Goal: Information Seeking & Learning: Find specific page/section

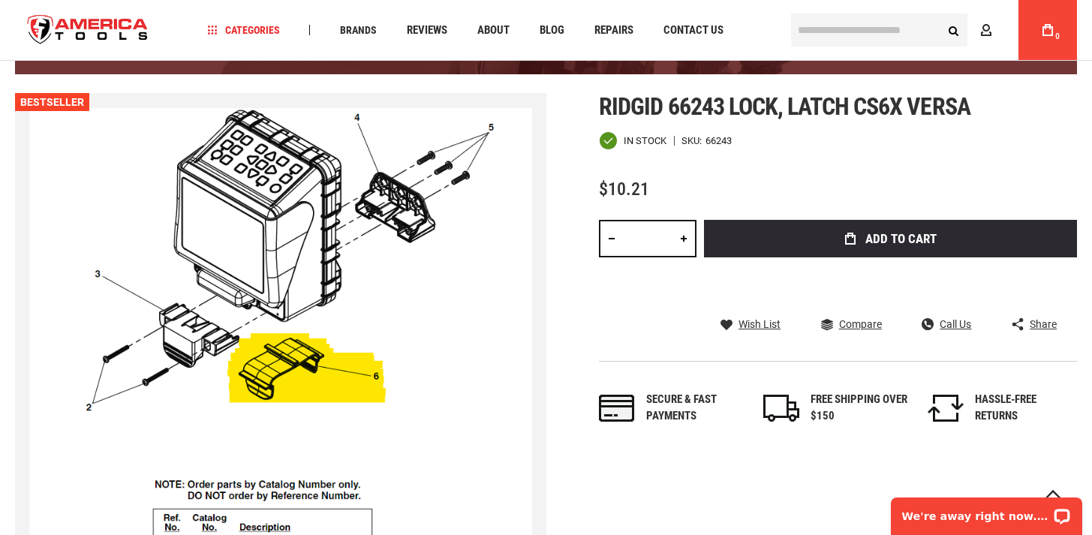
scroll to position [65, 0]
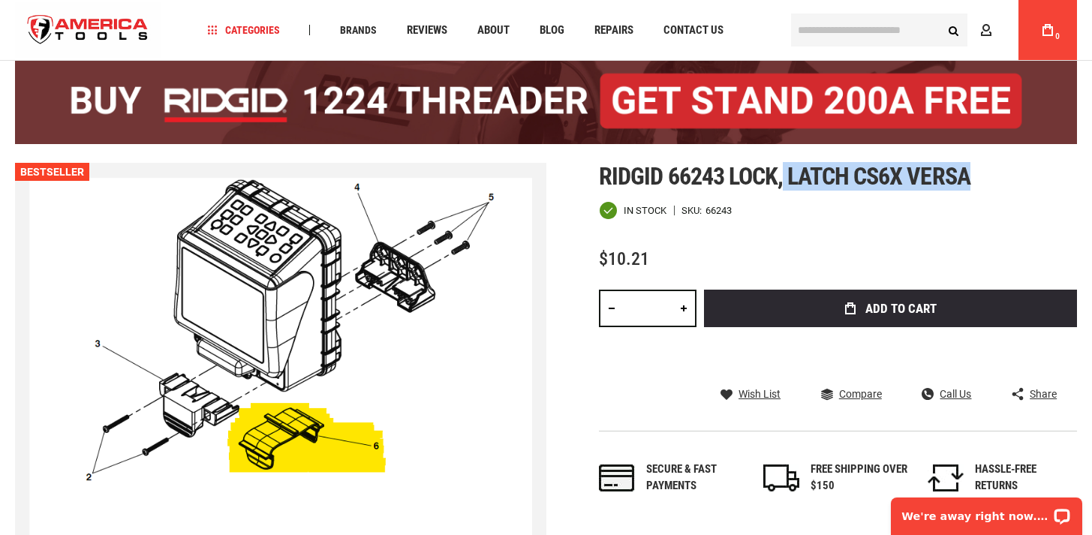
drag, startPoint x: 781, startPoint y: 172, endPoint x: 978, endPoint y: 170, distance: 196.6
click at [978, 170] on h1 "Ridgid 66243 lock, latch cs6x versa" at bounding box center [838, 176] width 478 height 27
copy span "latch cs6x versa"
click at [865, 25] on input "text" at bounding box center [879, 30] width 176 height 33
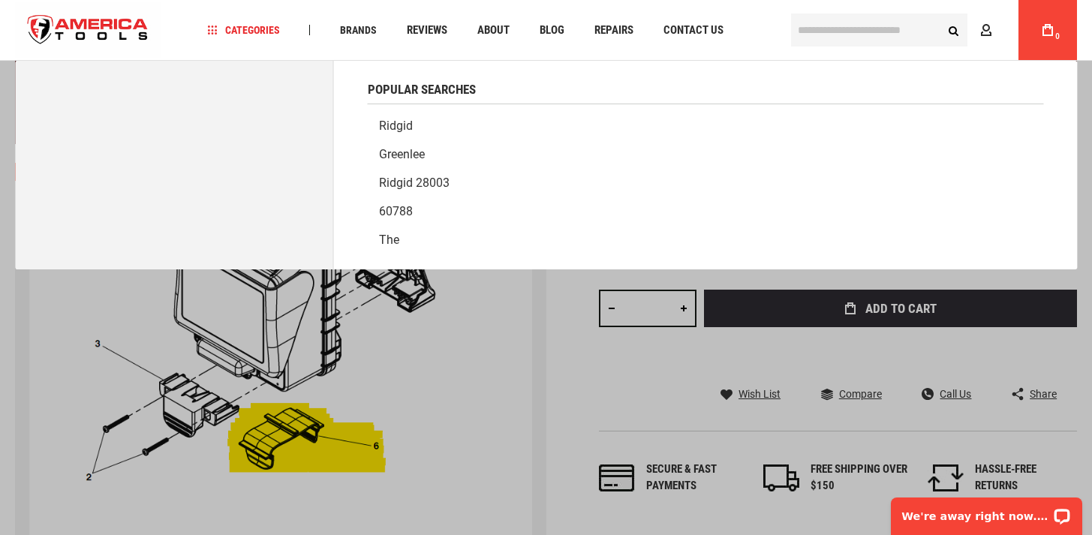
paste input "**********"
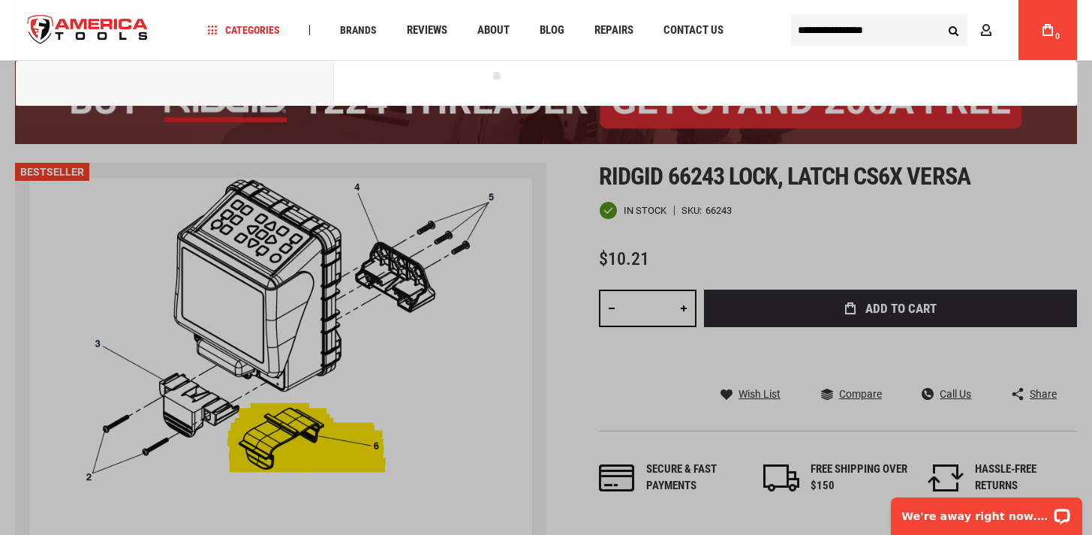
type input "**********"
click at [939, 16] on button "Search" at bounding box center [953, 30] width 29 height 29
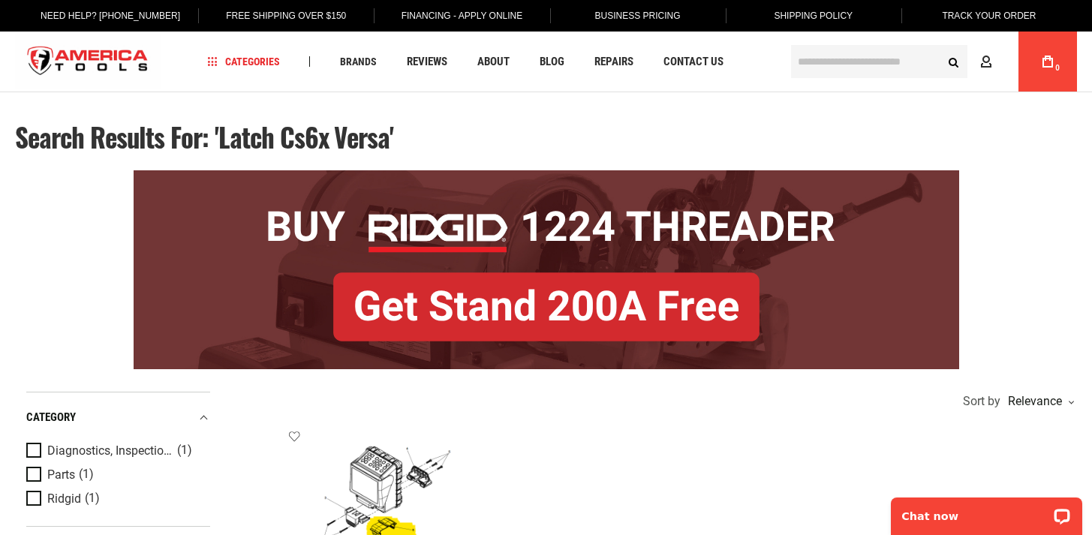
click at [868, 62] on input "text" at bounding box center [879, 61] width 176 height 33
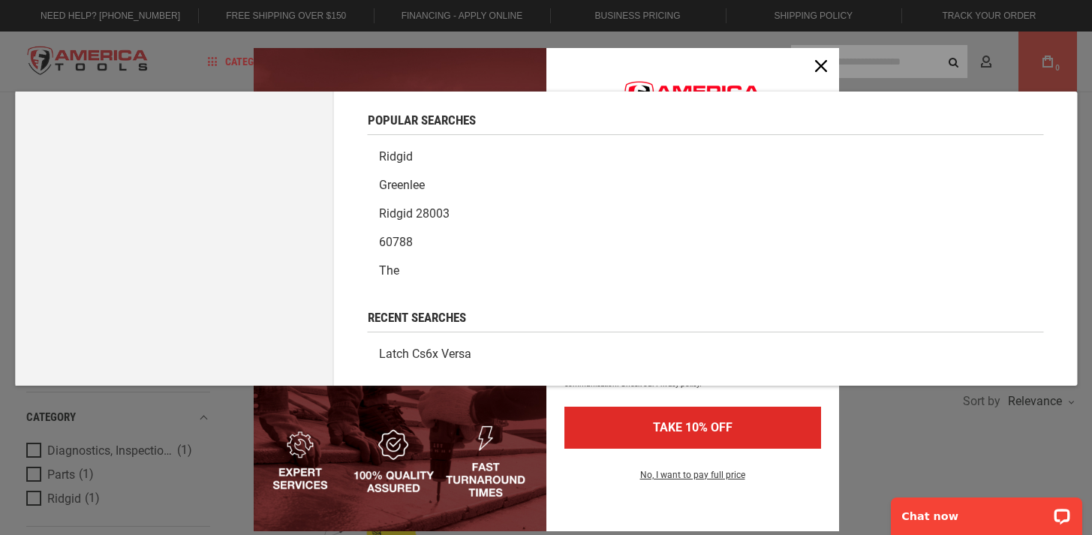
click at [465, 356] on link "latch cs6x versa" at bounding box center [706, 354] width 676 height 29
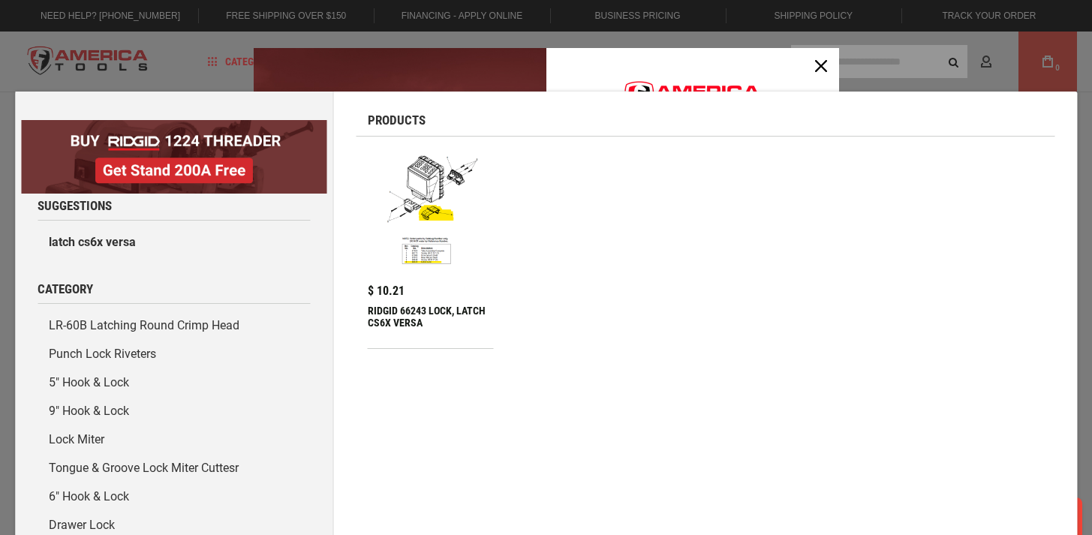
click at [1006, 75] on div "Marketing offer form" at bounding box center [546, 267] width 1092 height 535
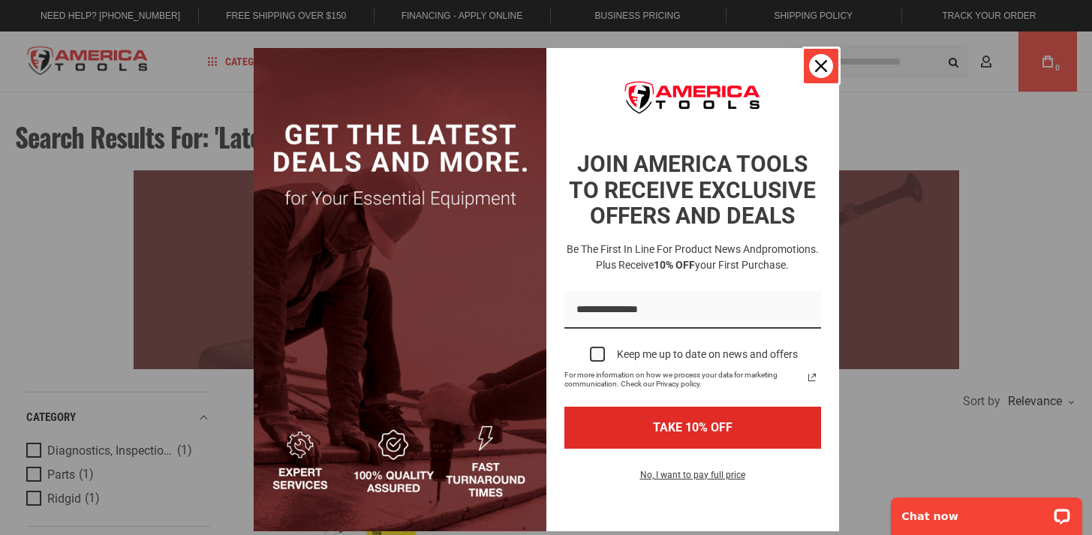
click at [822, 63] on div "Close" at bounding box center [821, 66] width 24 height 24
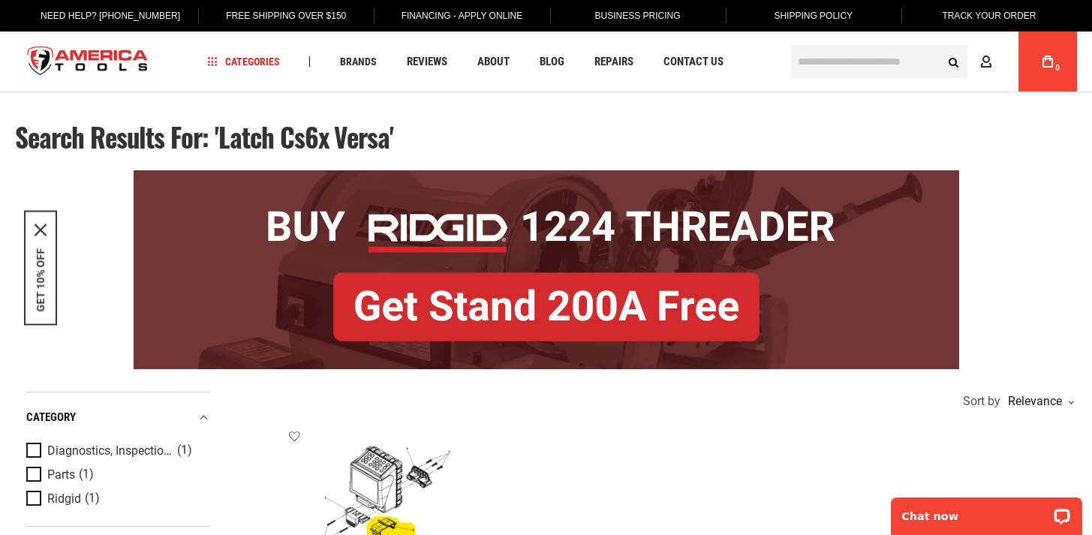
click at [816, 68] on input "text" at bounding box center [879, 61] width 176 height 33
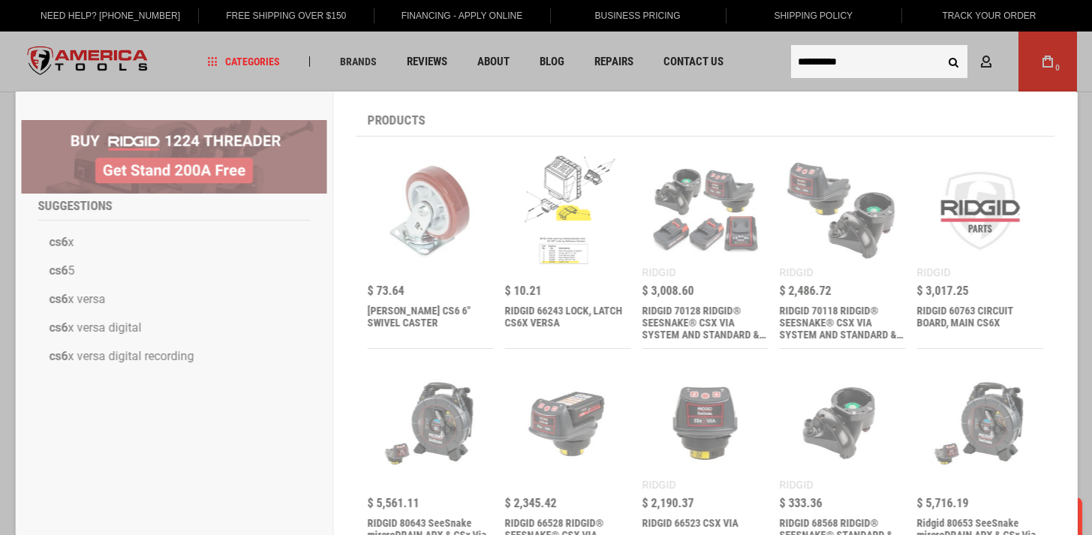
type input "**********"
click at [939, 47] on button "Search" at bounding box center [953, 61] width 29 height 29
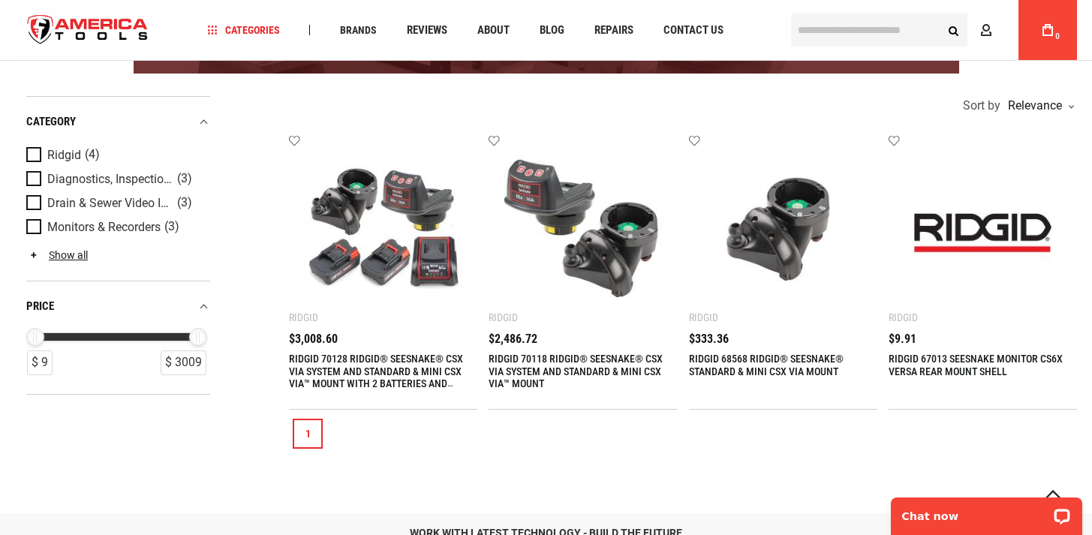
scroll to position [296, 0]
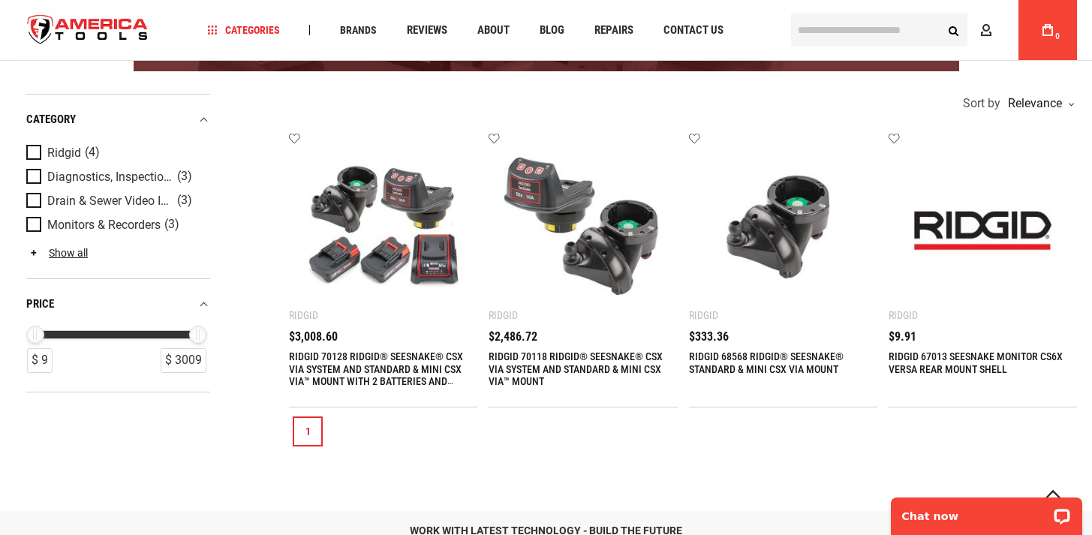
click at [967, 362] on link "RIDGID 67013 SEESNAKE MONITOR CS6X VERSA REAR MOUNT SHELL" at bounding box center [976, 362] width 174 height 25
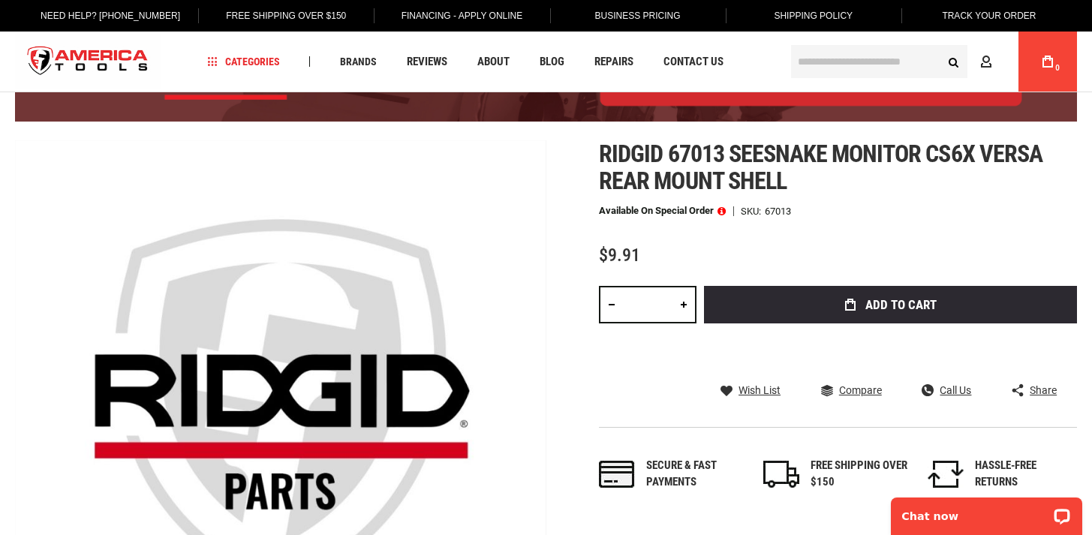
scroll to position [122, 0]
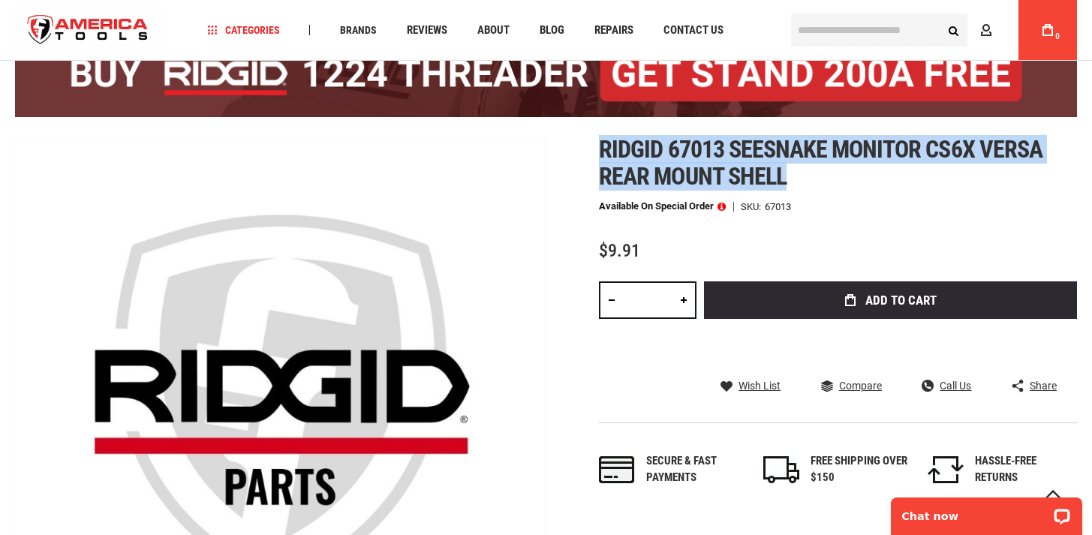
drag, startPoint x: 598, startPoint y: 137, endPoint x: 812, endPoint y: 172, distance: 216.8
click at [812, 172] on div "Skip to the end of the images gallery Skip to the beginning of the images galle…" at bounding box center [546, 401] width 1062 height 531
copy span "Ridgid 67013 seesnake monitor cs6x versa rear mount shell"
